Goal: Transaction & Acquisition: Purchase product/service

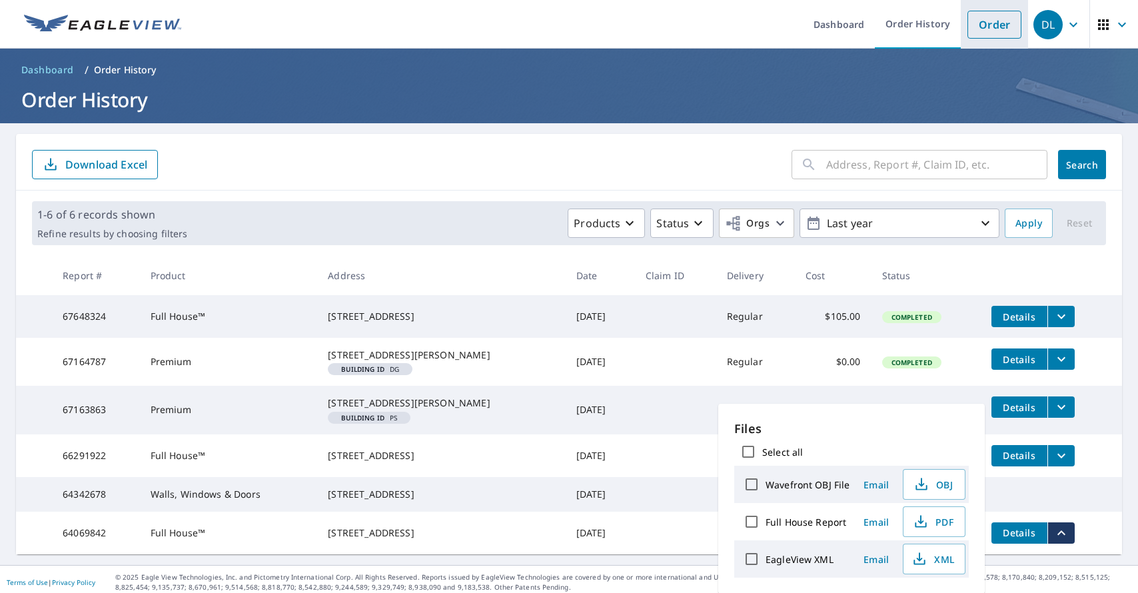
click at [997, 20] on link "Order" at bounding box center [994, 25] width 54 height 28
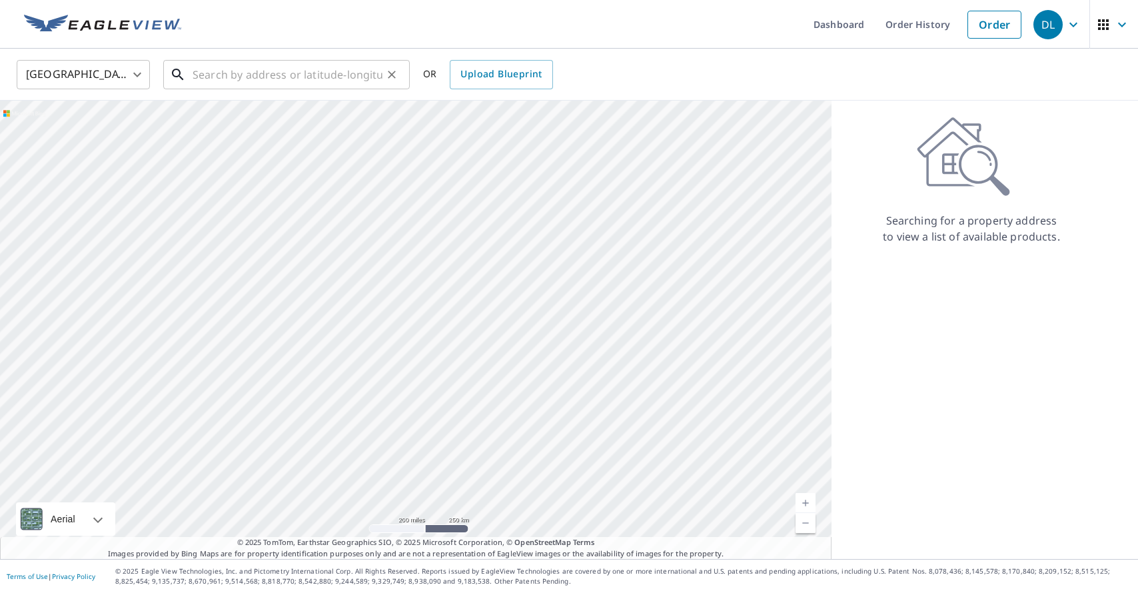
click at [348, 89] on div "​" at bounding box center [286, 74] width 247 height 29
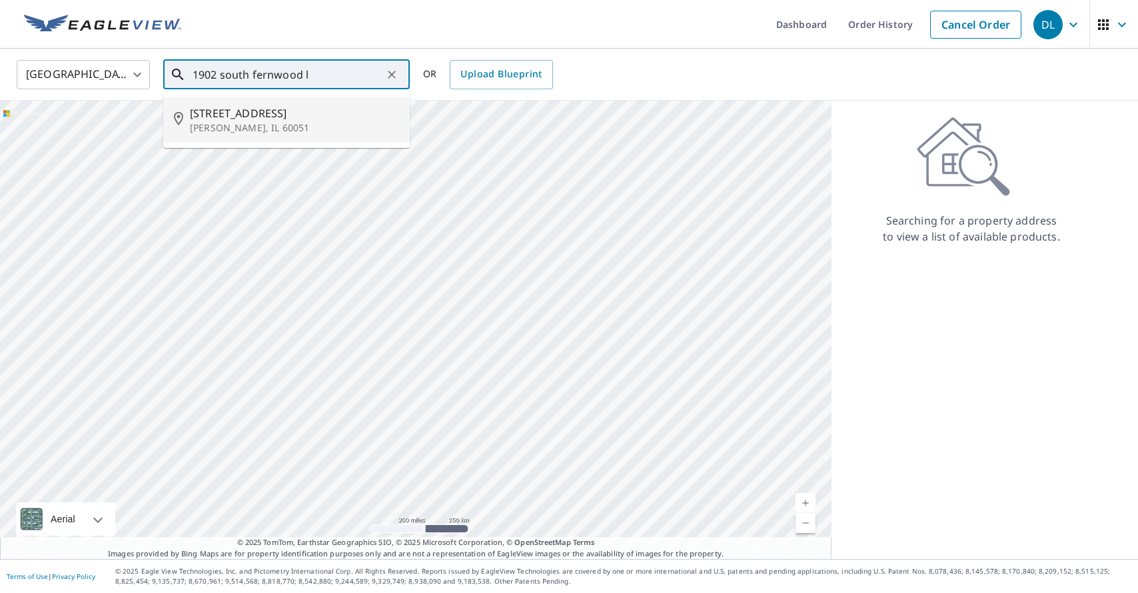
click at [361, 121] on p "[PERSON_NAME], IL 60051" at bounding box center [294, 127] width 209 height 13
type input "[STREET_ADDRESS][PERSON_NAME]"
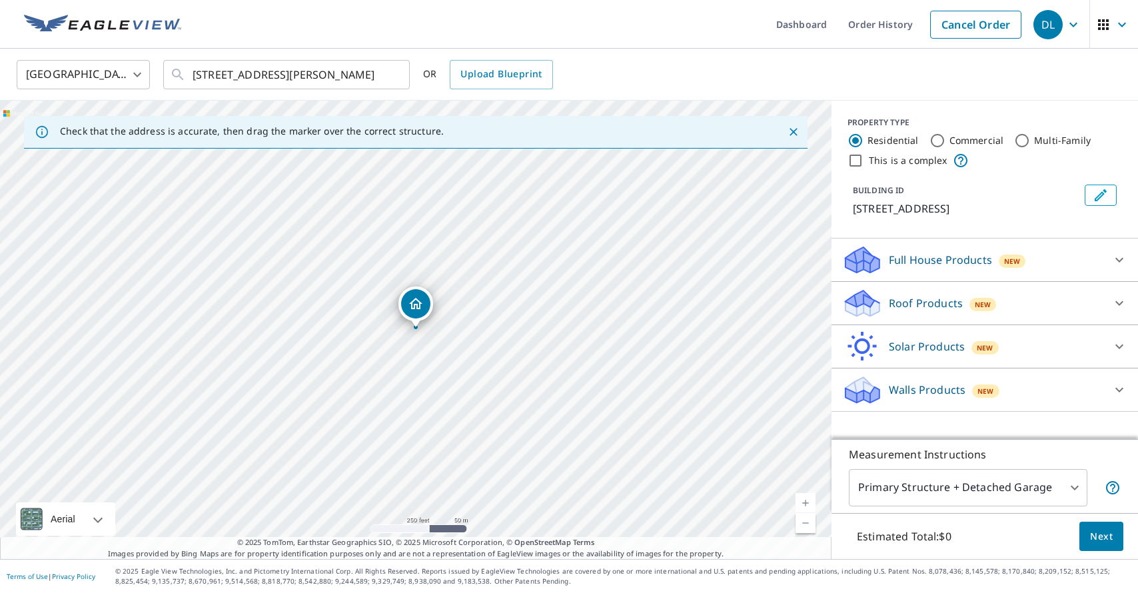
click at [905, 260] on p "Full House Products" at bounding box center [940, 260] width 103 height 16
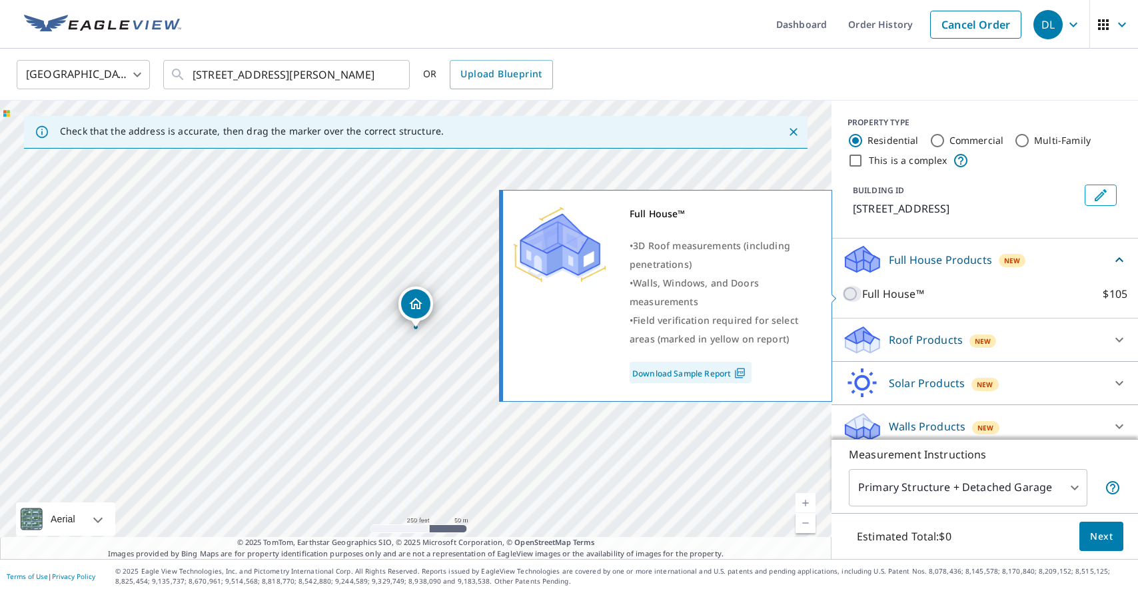
click at [847, 290] on input "Full House™ $105" at bounding box center [852, 294] width 20 height 16
checkbox input "true"
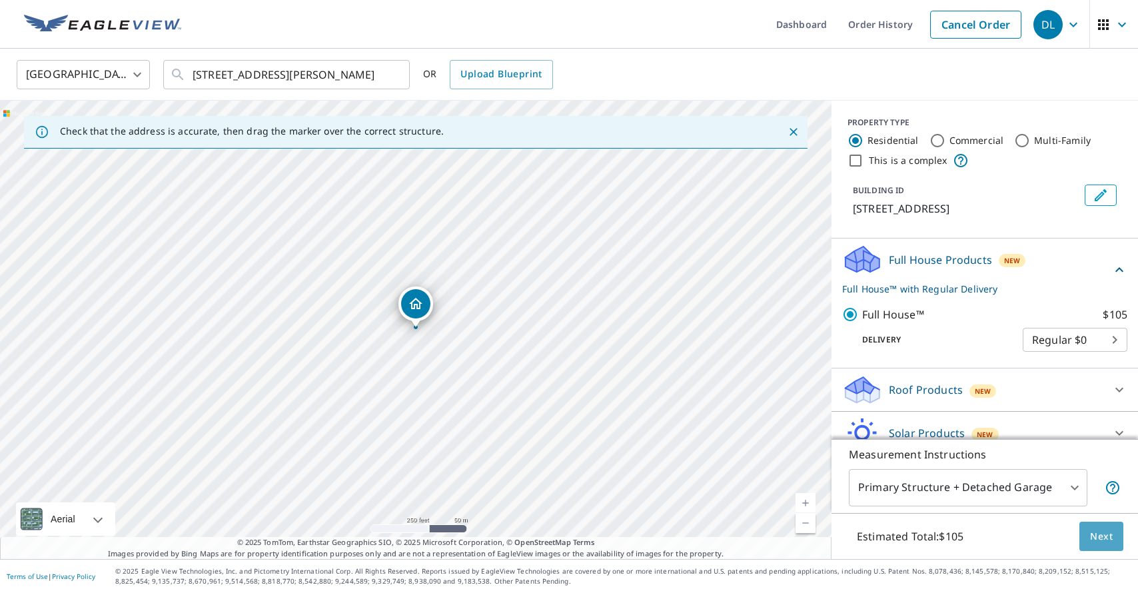
click at [1095, 538] on span "Next" at bounding box center [1101, 536] width 23 height 17
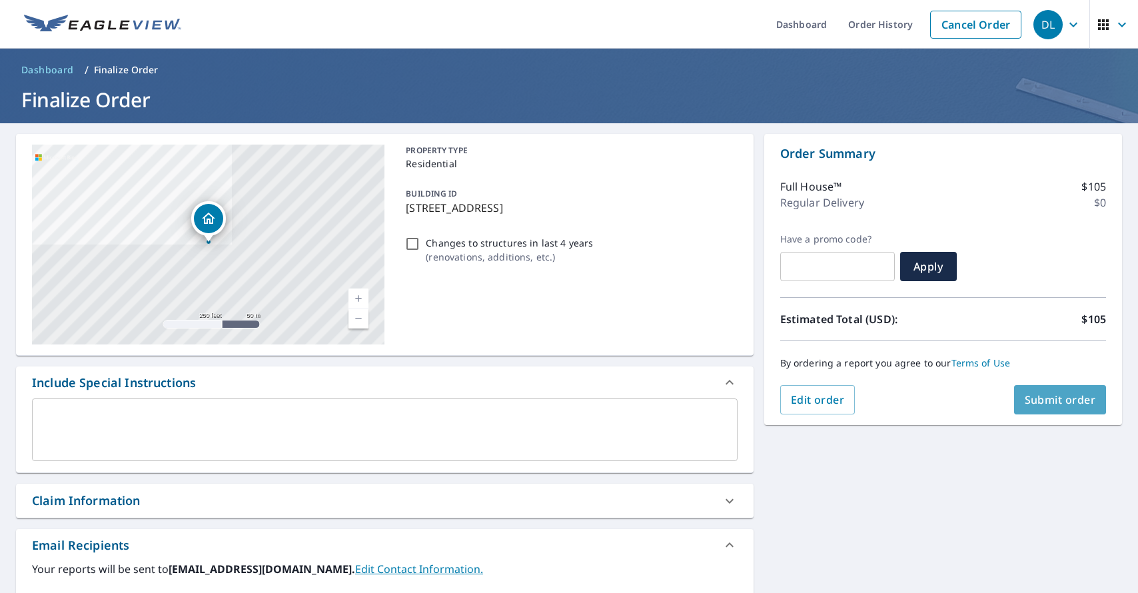
click at [1051, 404] on span "Submit order" at bounding box center [1060, 399] width 71 height 15
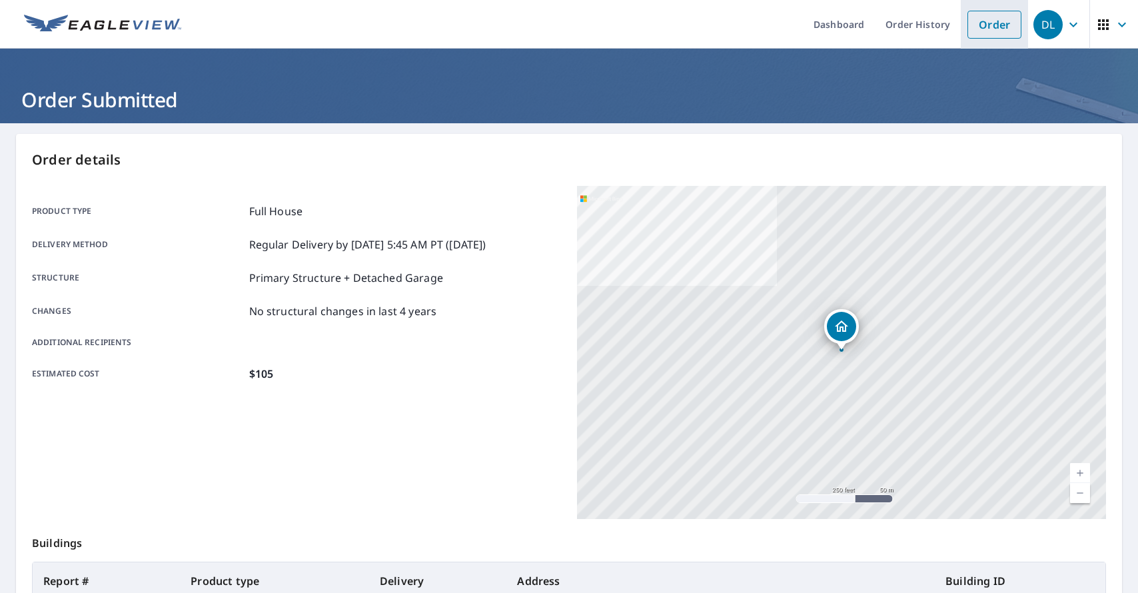
click at [993, 28] on link "Order" at bounding box center [994, 25] width 54 height 28
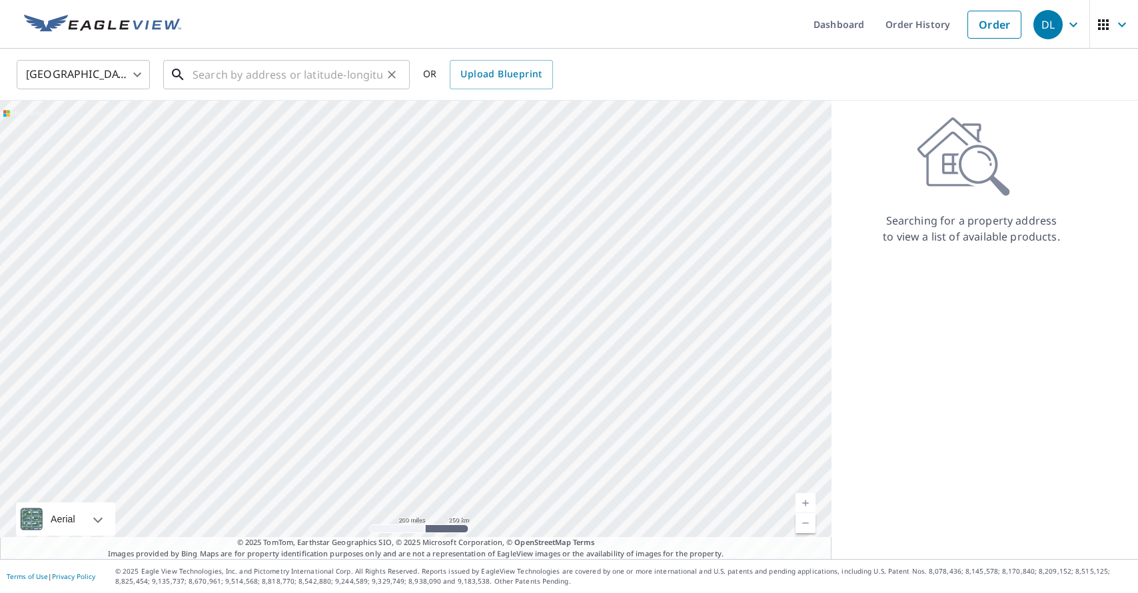
click at [272, 77] on input "text" at bounding box center [288, 74] width 190 height 37
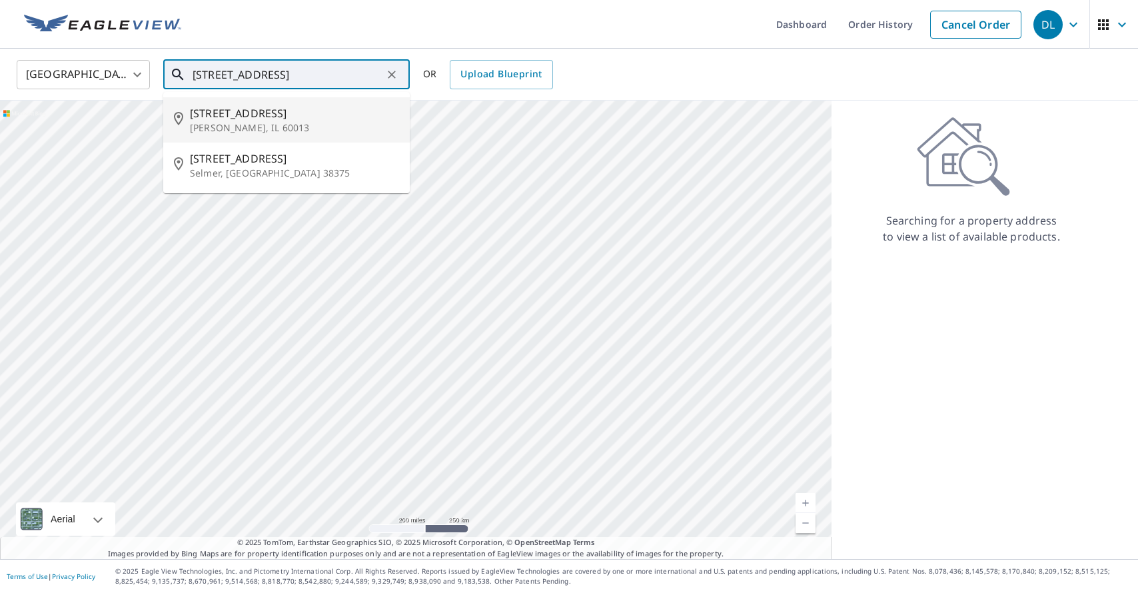
click at [203, 120] on span "[STREET_ADDRESS]" at bounding box center [294, 113] width 209 height 16
type input "[STREET_ADDRESS][PERSON_NAME]"
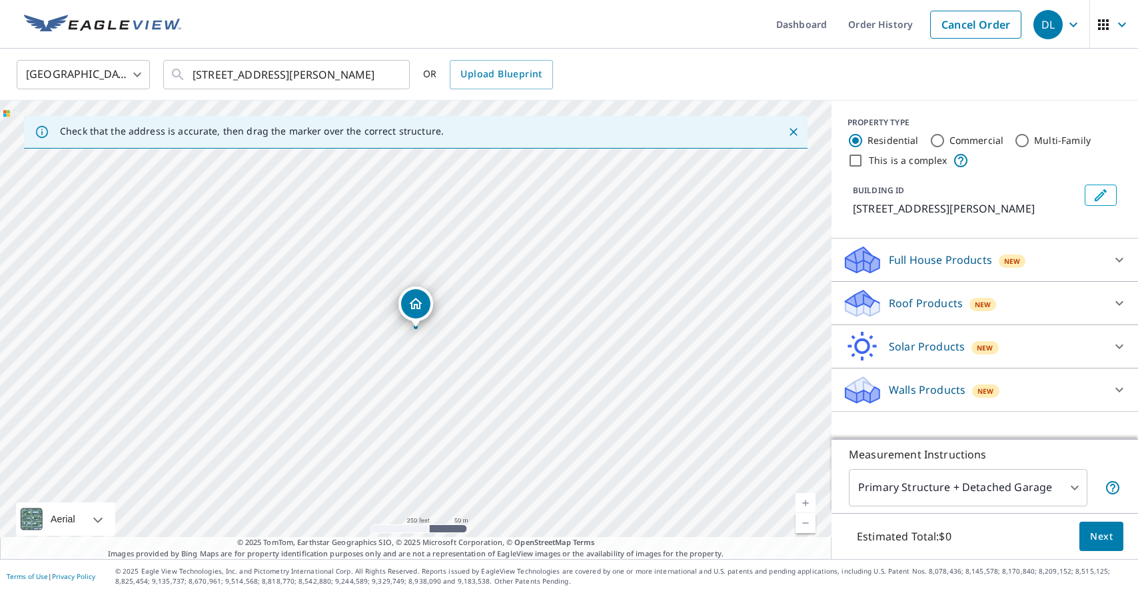
click at [1057, 261] on div "Full House Products New" at bounding box center [972, 260] width 261 height 31
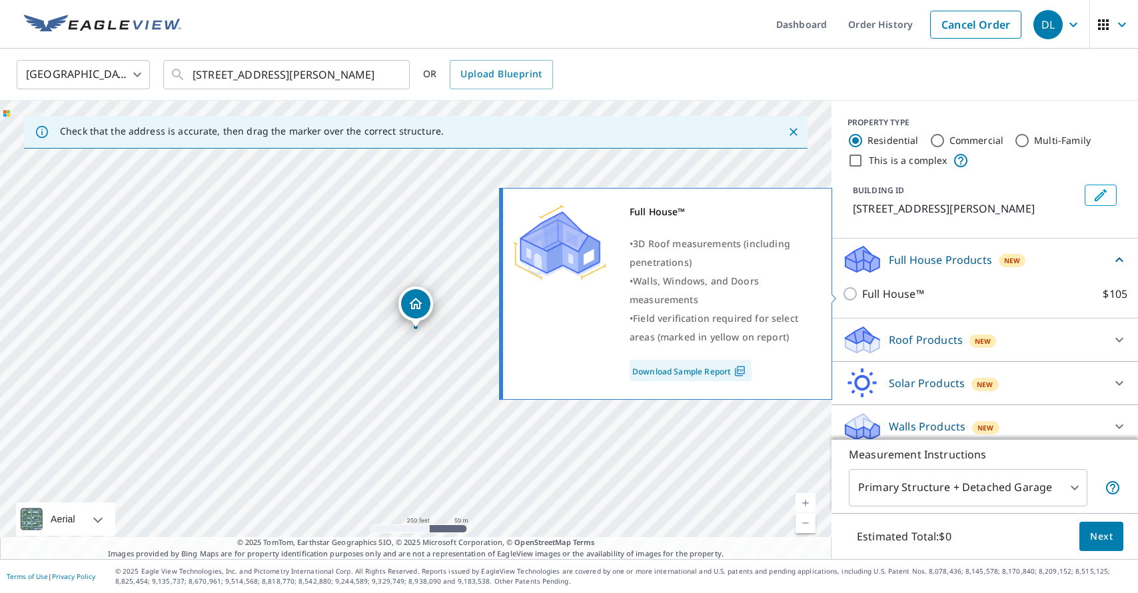
click at [903, 290] on p "Full House™" at bounding box center [893, 294] width 62 height 16
click at [862, 290] on input "Full House™ $105" at bounding box center [852, 294] width 20 height 16
checkbox input "true"
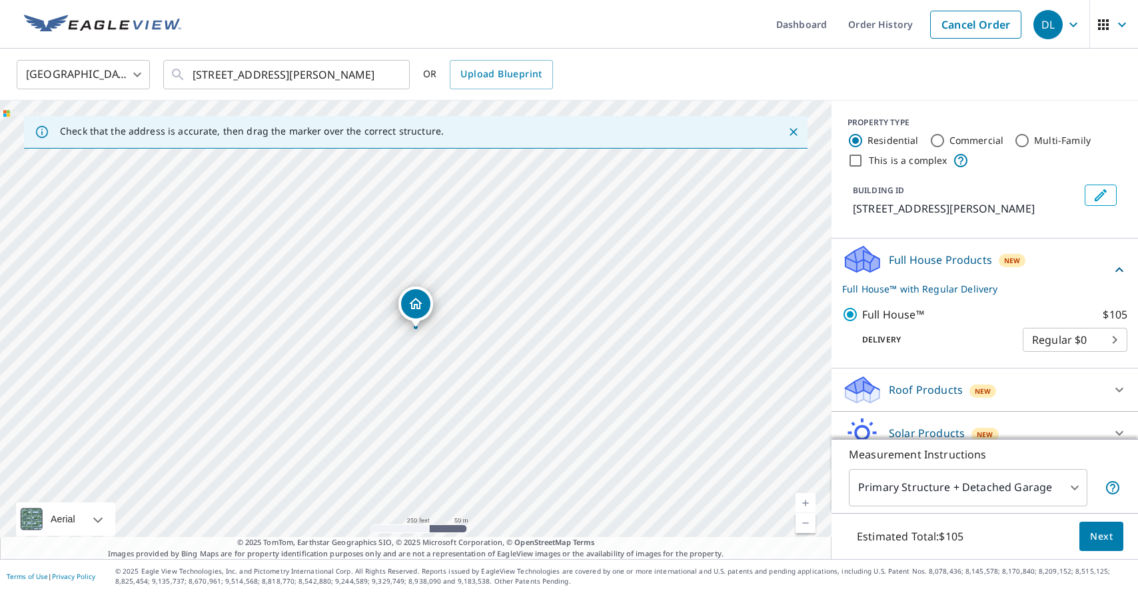
click at [1105, 540] on span "Next" at bounding box center [1101, 536] width 23 height 17
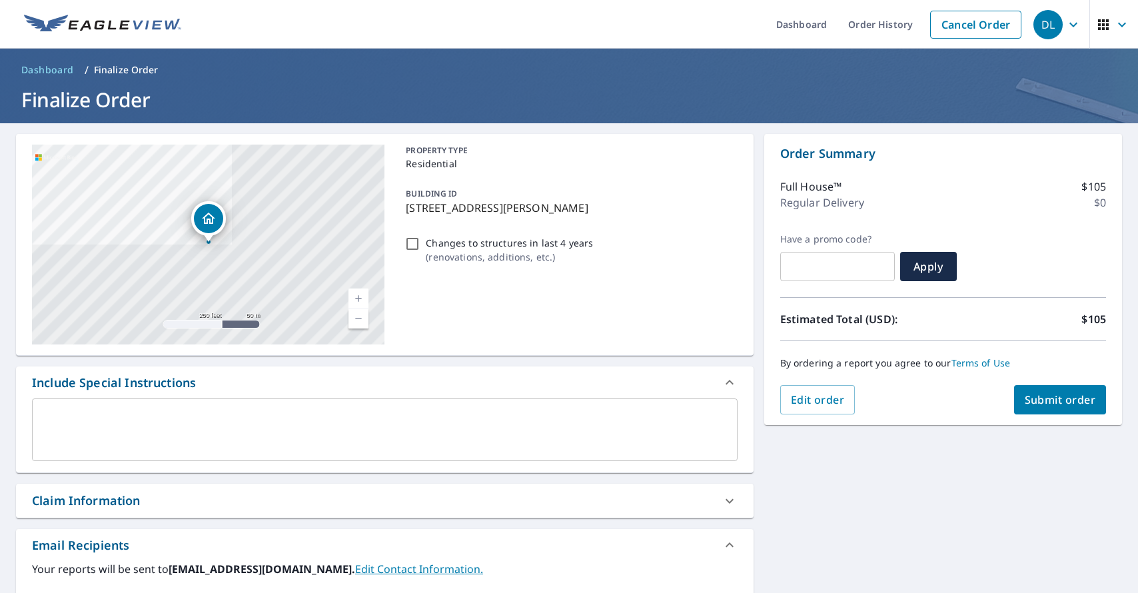
click at [1068, 398] on span "Submit order" at bounding box center [1060, 399] width 71 height 15
